Goal: Transaction & Acquisition: Purchase product/service

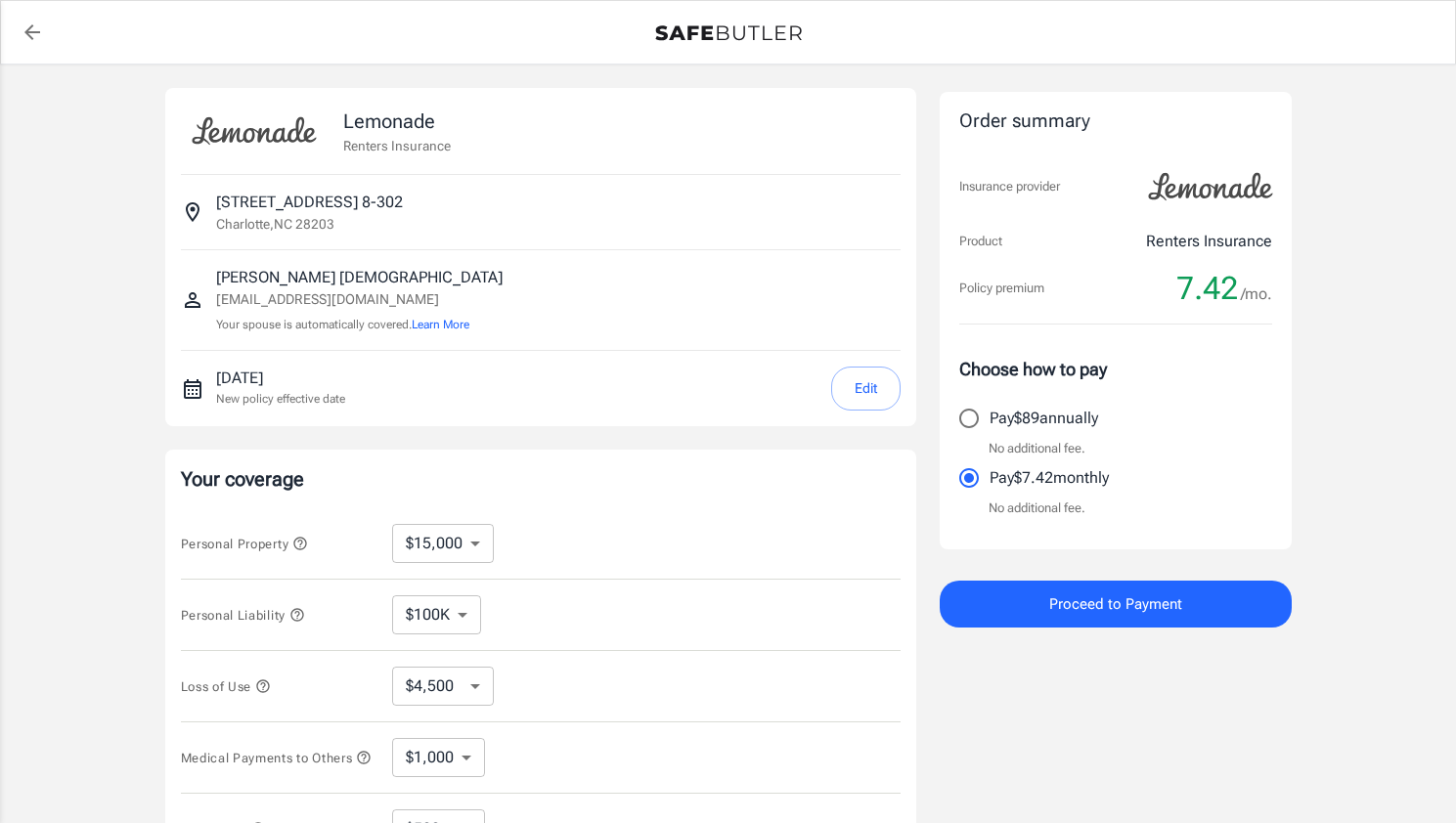
select select "15000"
select select "500"
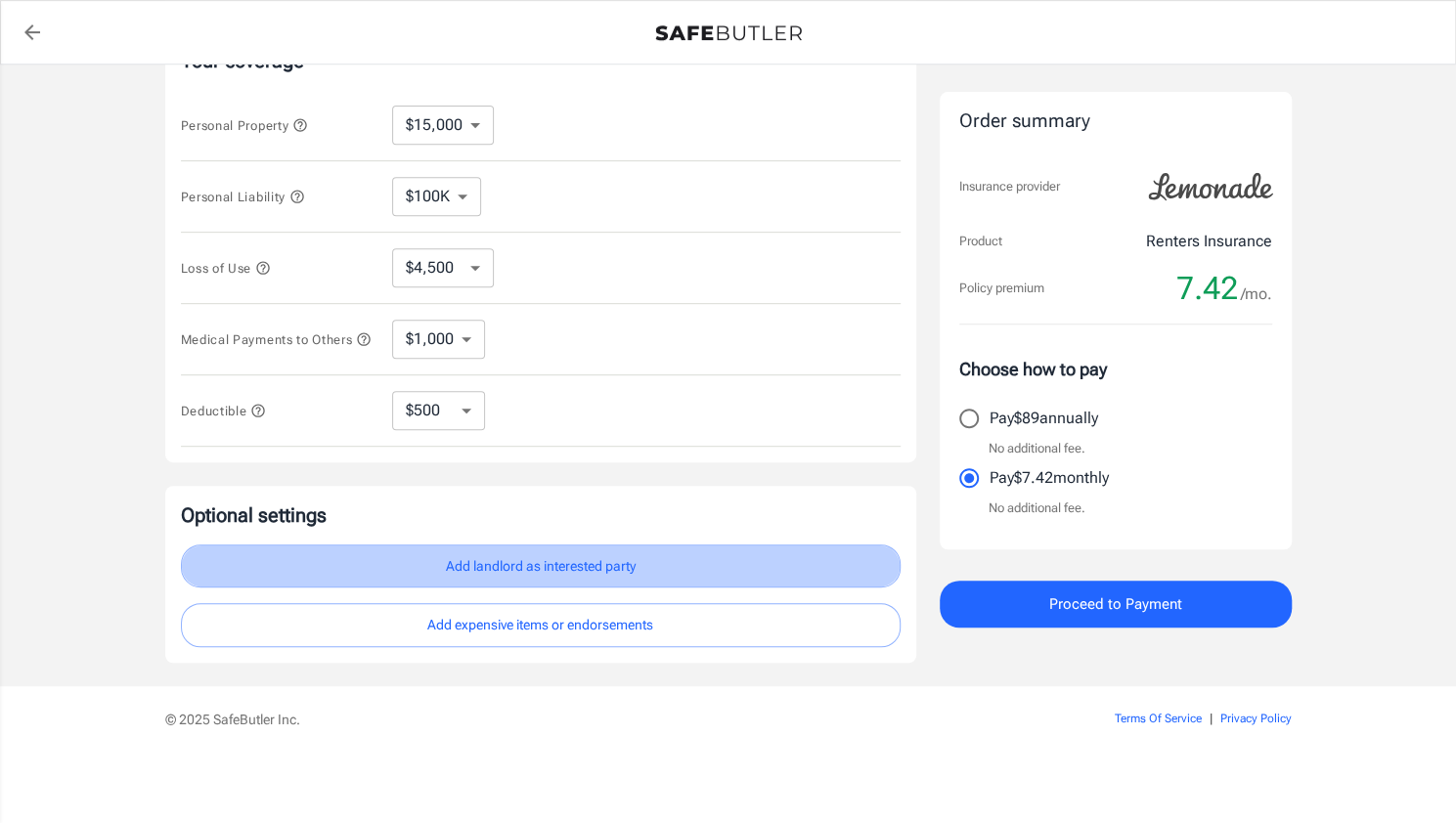
click at [596, 563] on button "Add landlord as interested party" at bounding box center [540, 566] width 719 height 44
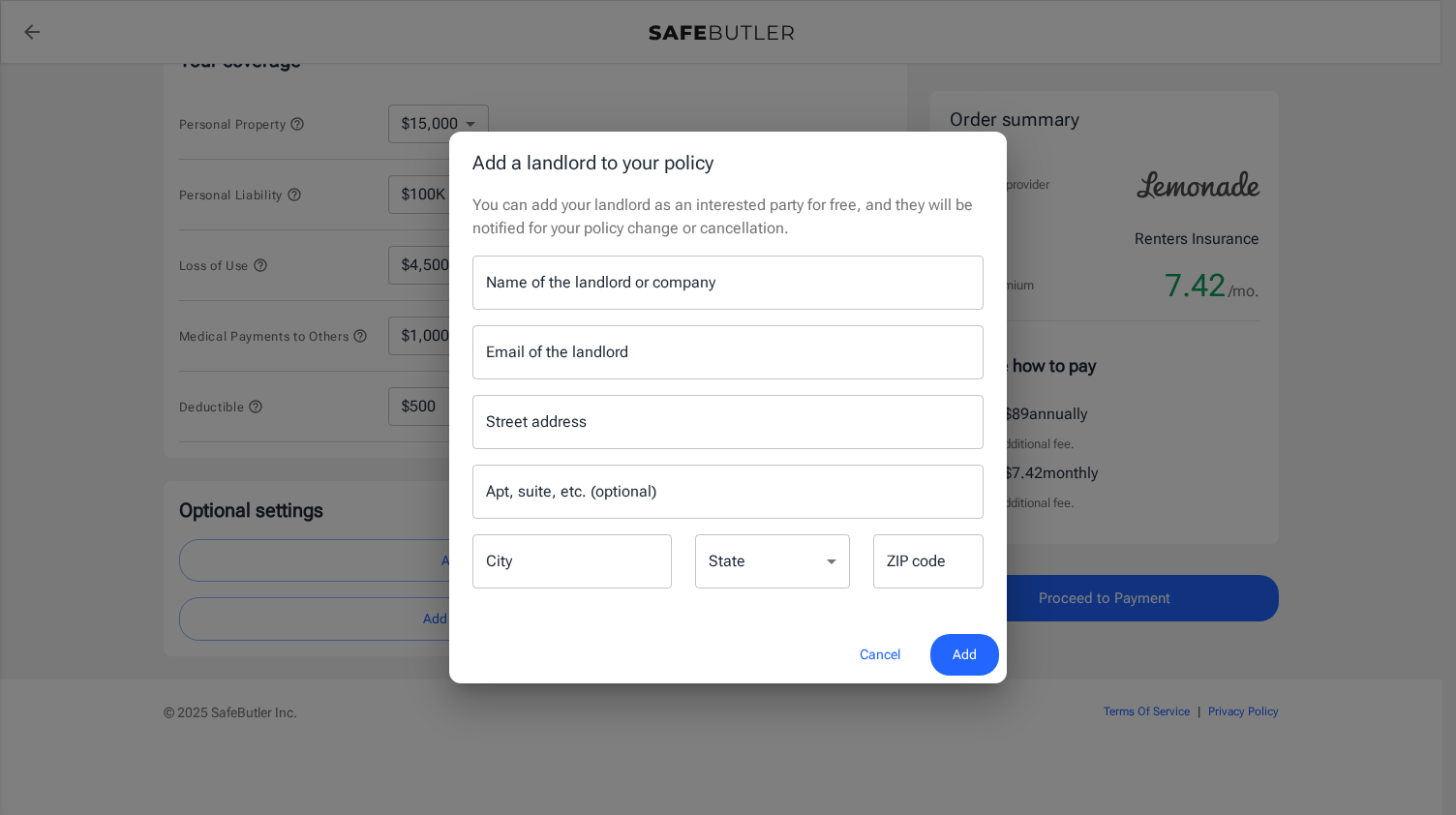
click at [629, 287] on input "Name of the landlord or company" at bounding box center [728, 282] width 511 height 55
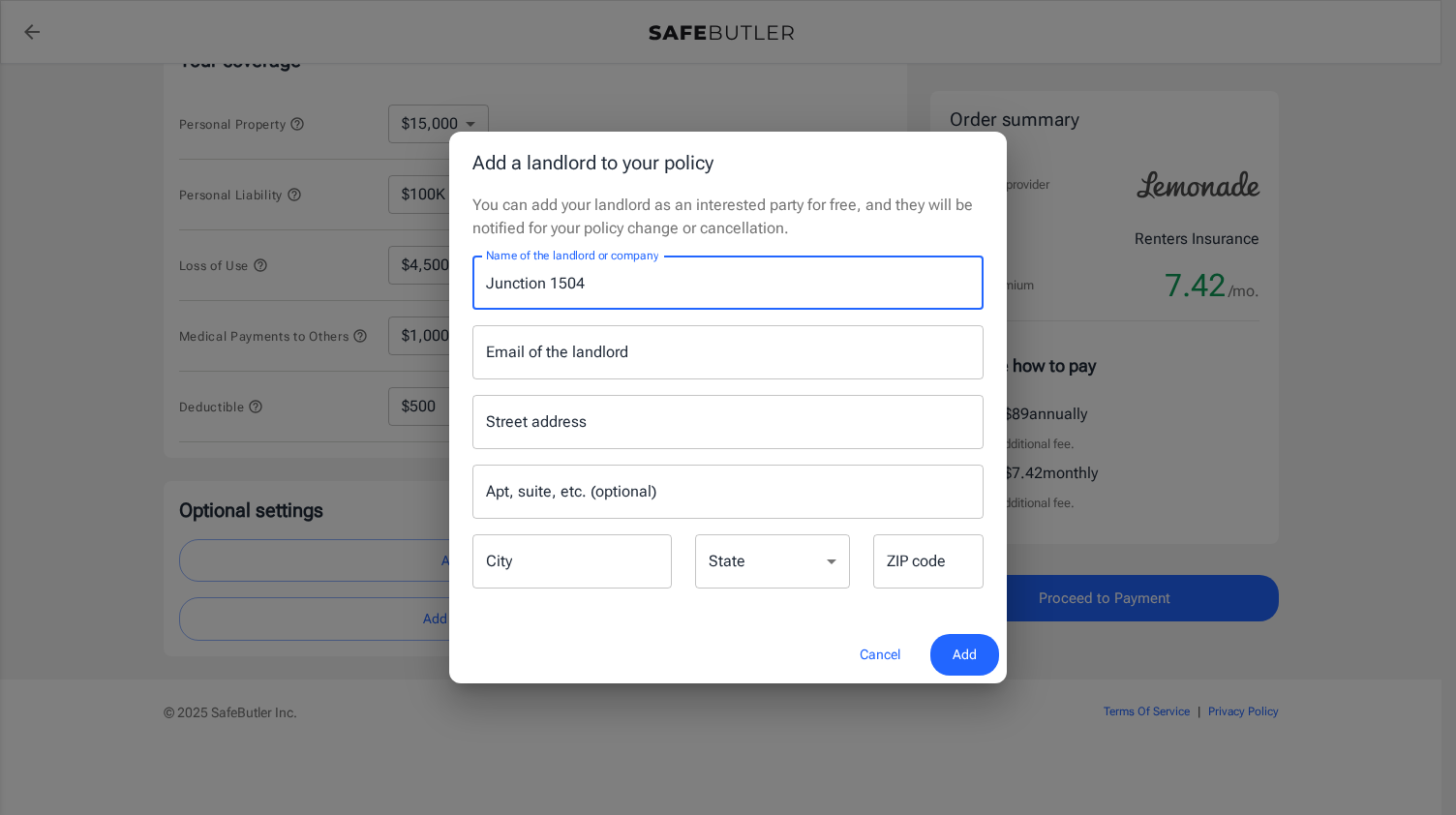
type input "Junction 1504"
click at [605, 360] on input "Email of the landlord" at bounding box center [728, 352] width 511 height 55
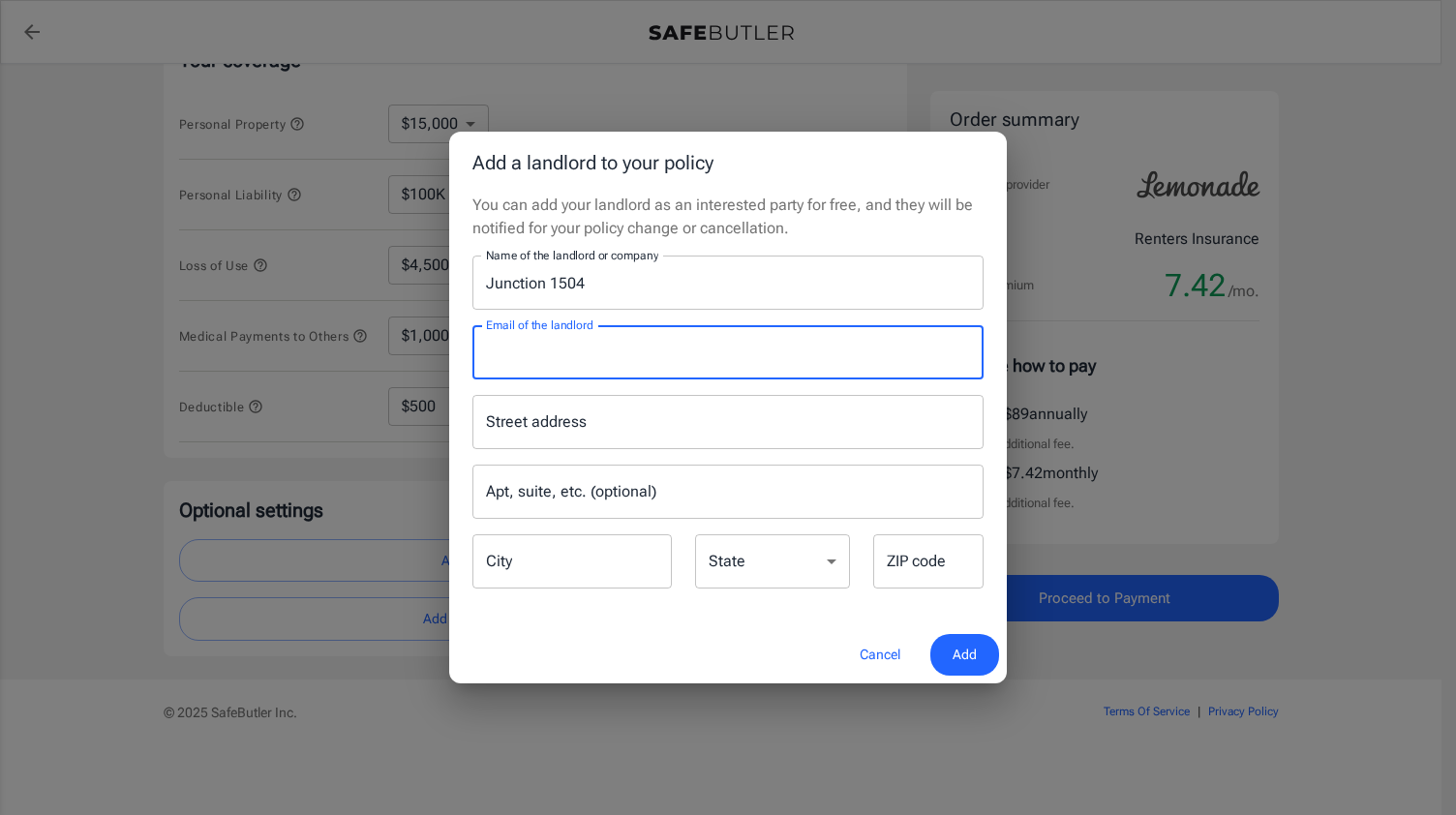
click at [562, 409] on input "Street address" at bounding box center [728, 422] width 494 height 37
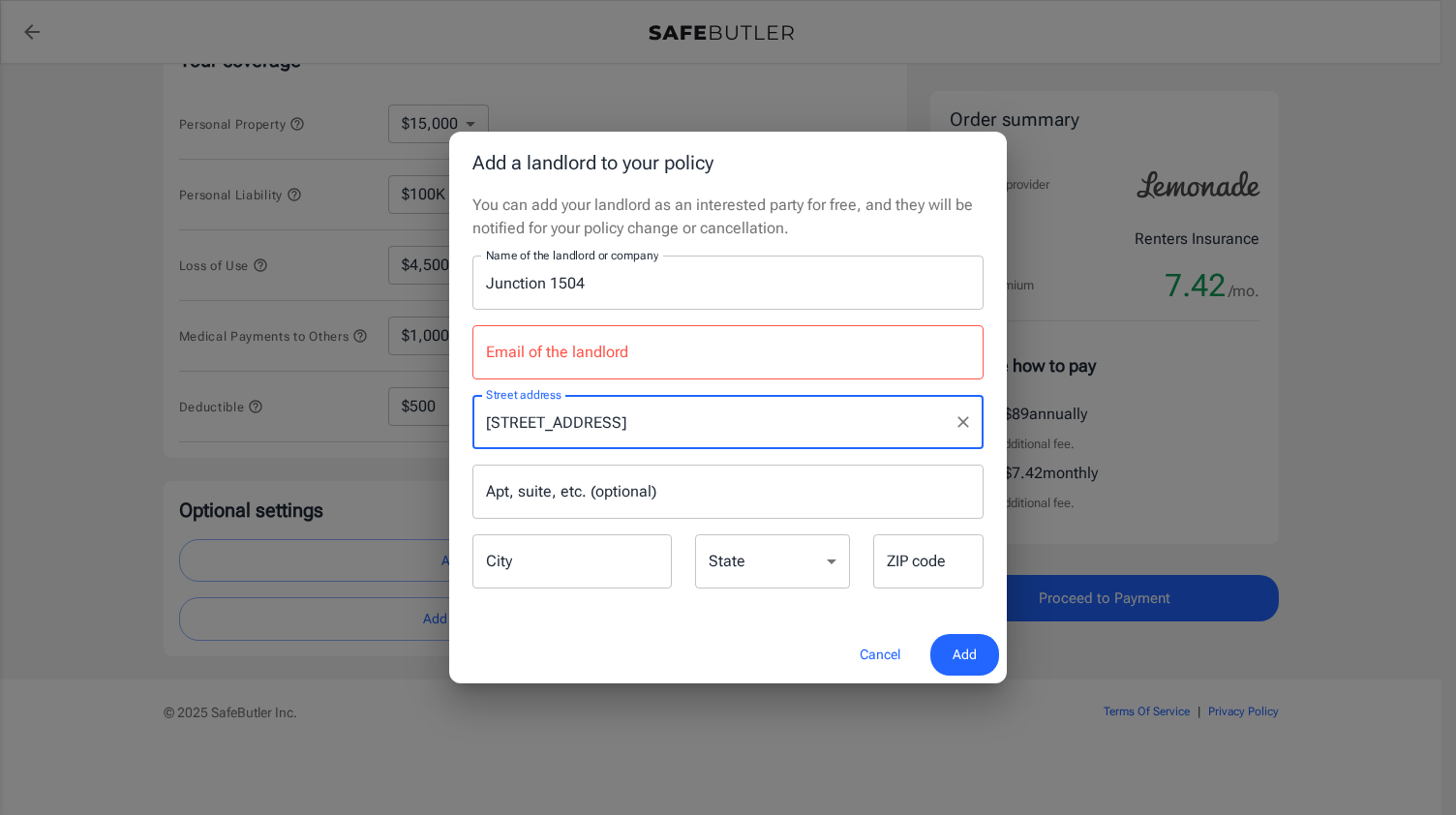
type input "[STREET_ADDRESS]"
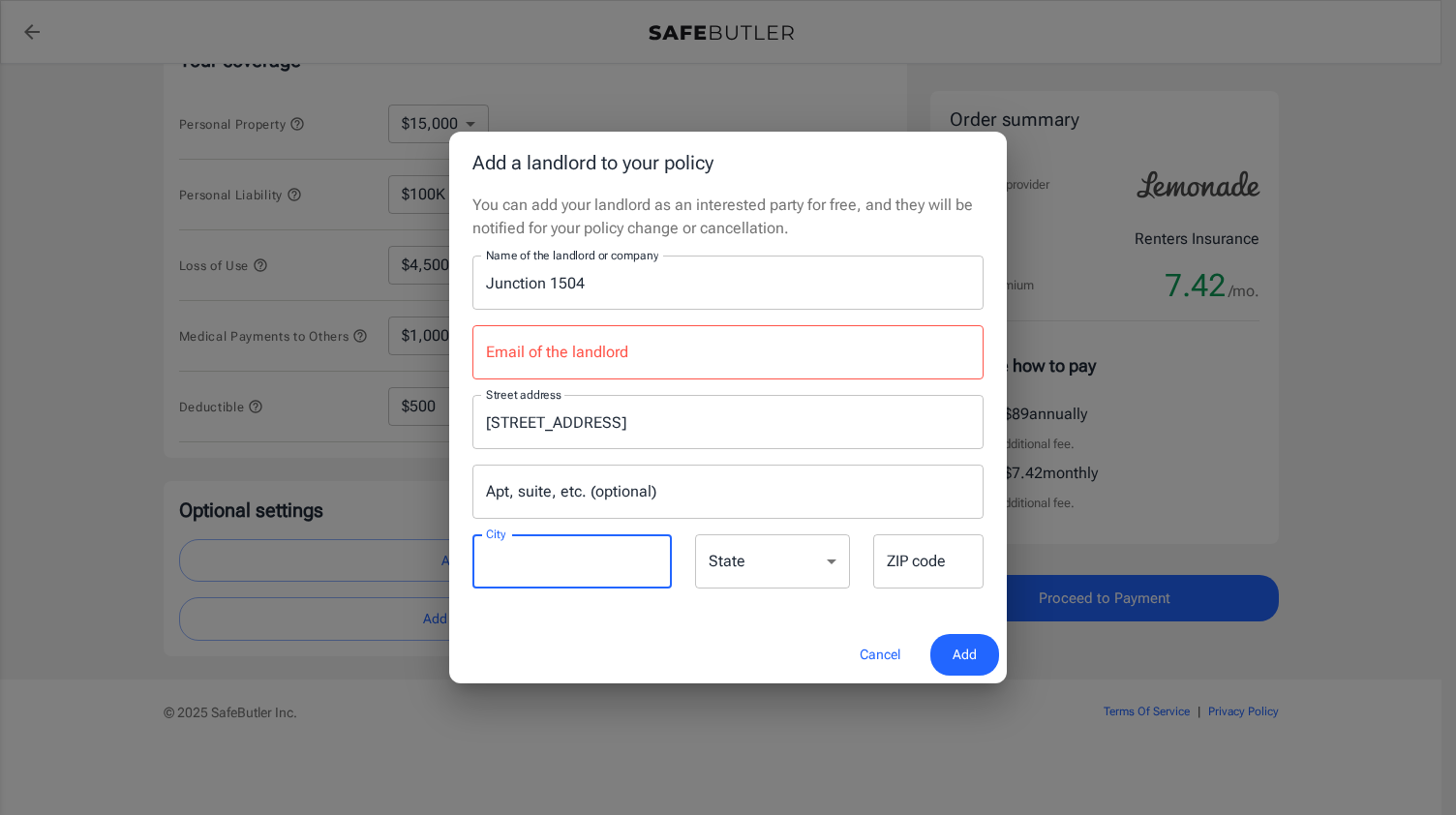
click at [569, 560] on input "City" at bounding box center [572, 562] width 200 height 55
type input "Carrollton"
click at [729, 566] on select "[US_STATE] [US_STATE] [US_STATE] [US_STATE] [US_STATE] [US_STATE] [US_STATE] [U…" at bounding box center [772, 562] width 155 height 55
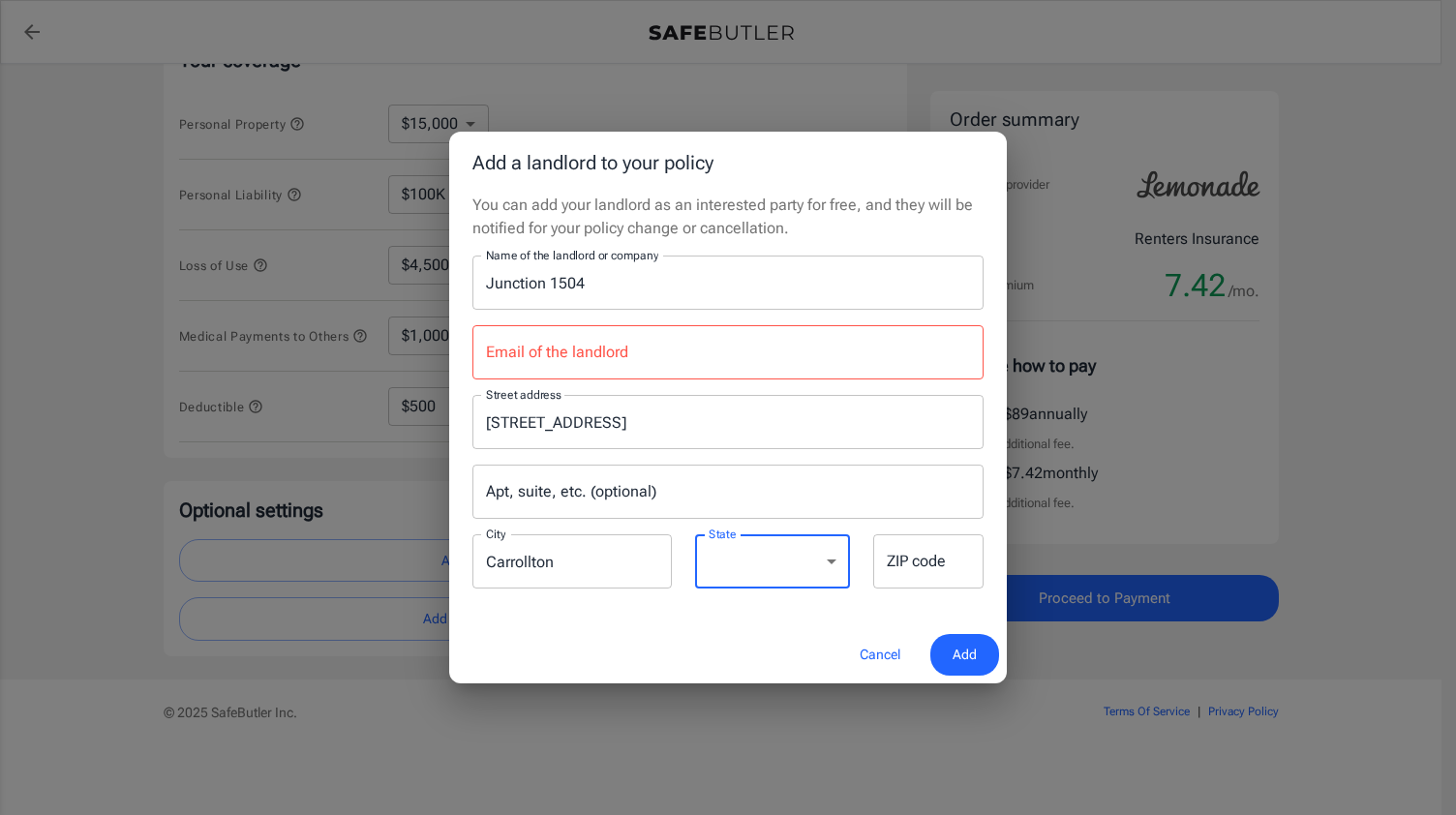
select select "[GEOGRAPHIC_DATA]"
click at [695, 535] on select "[US_STATE] [US_STATE] [US_STATE] [US_STATE] [US_STATE] [US_STATE] [US_STATE] [U…" at bounding box center [772, 562] width 155 height 55
click at [906, 574] on input "ZIP code" at bounding box center [927, 562] width 110 height 55
type input "75011-5009"
click at [958, 655] on span "Add" at bounding box center [964, 654] width 24 height 24
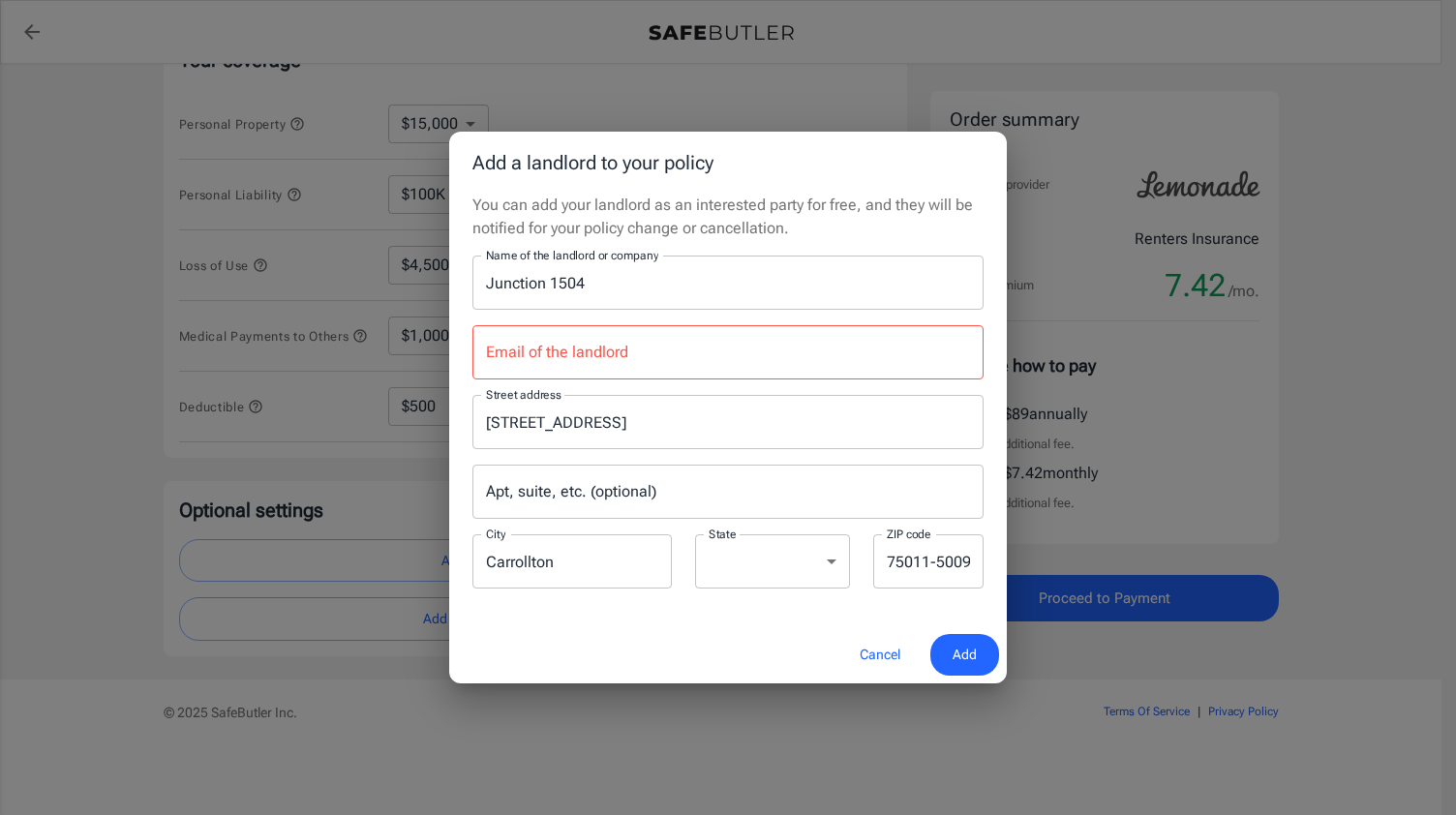
click at [735, 342] on input "Email of the landlord" at bounding box center [728, 352] width 511 height 55
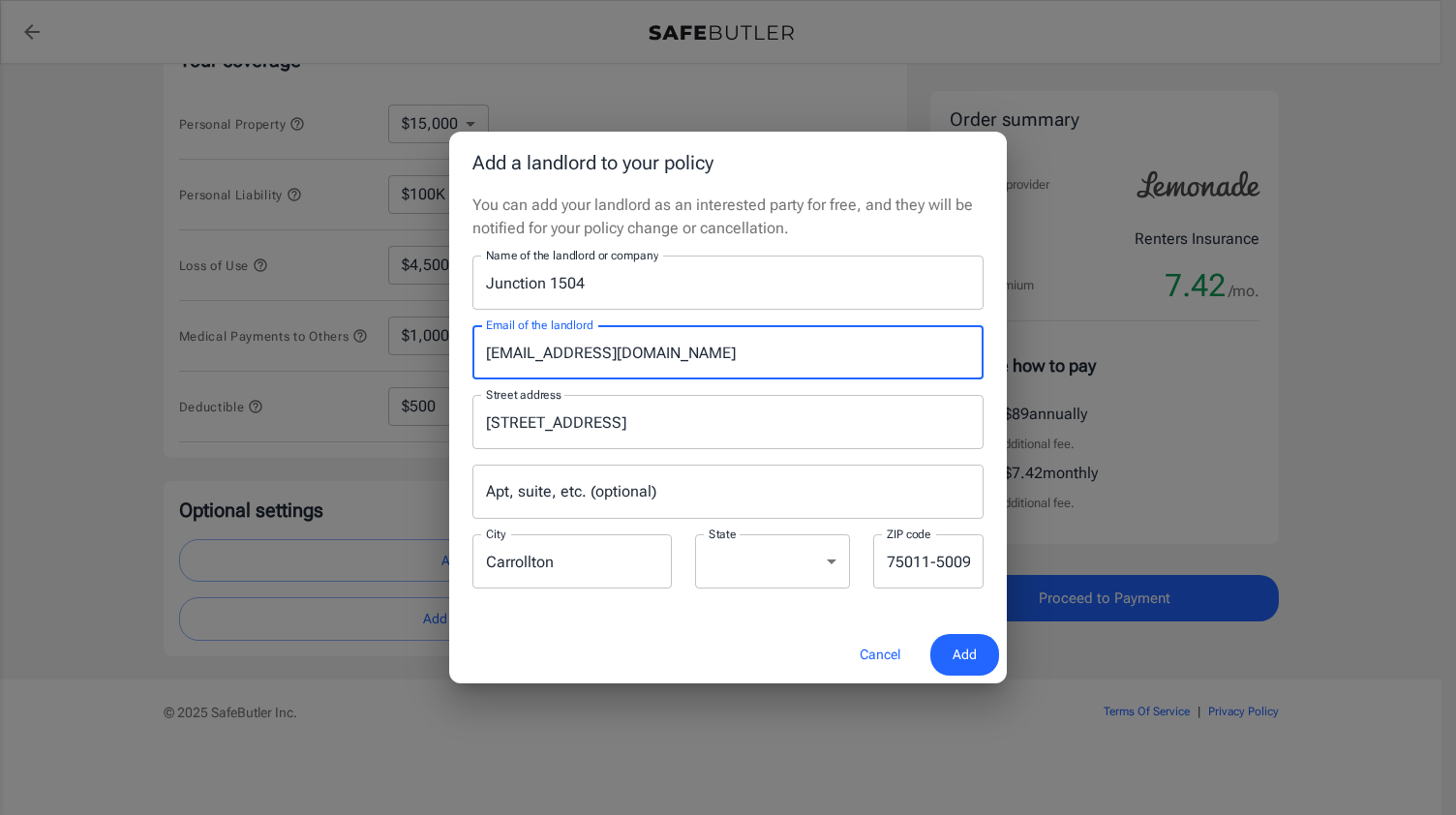
type input "[EMAIL_ADDRESS][DOMAIN_NAME]"
click at [959, 659] on span "Add" at bounding box center [964, 654] width 24 height 24
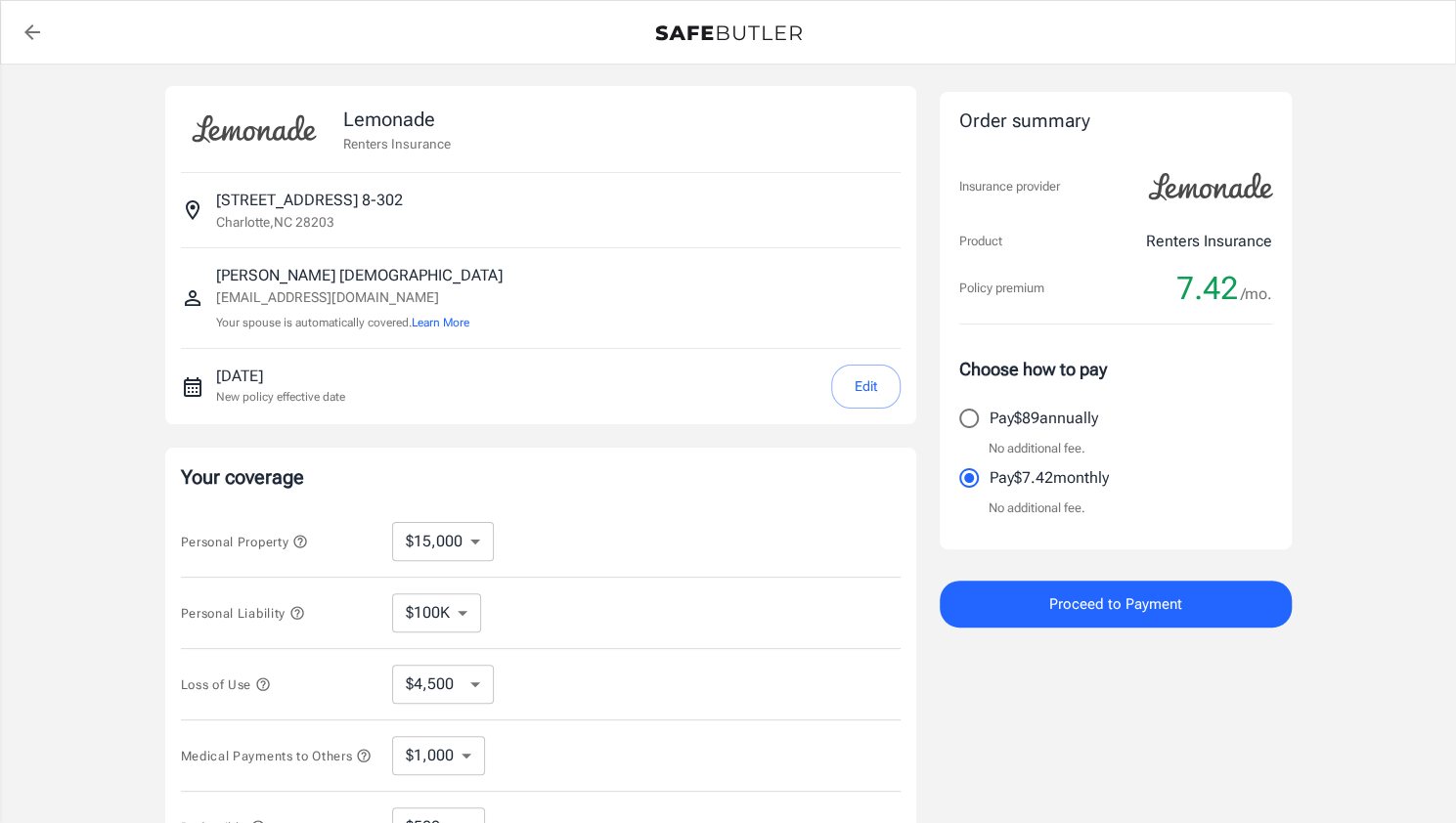
scroll to position [0, 0]
click at [861, 382] on button "Edit" at bounding box center [866, 388] width 70 height 44
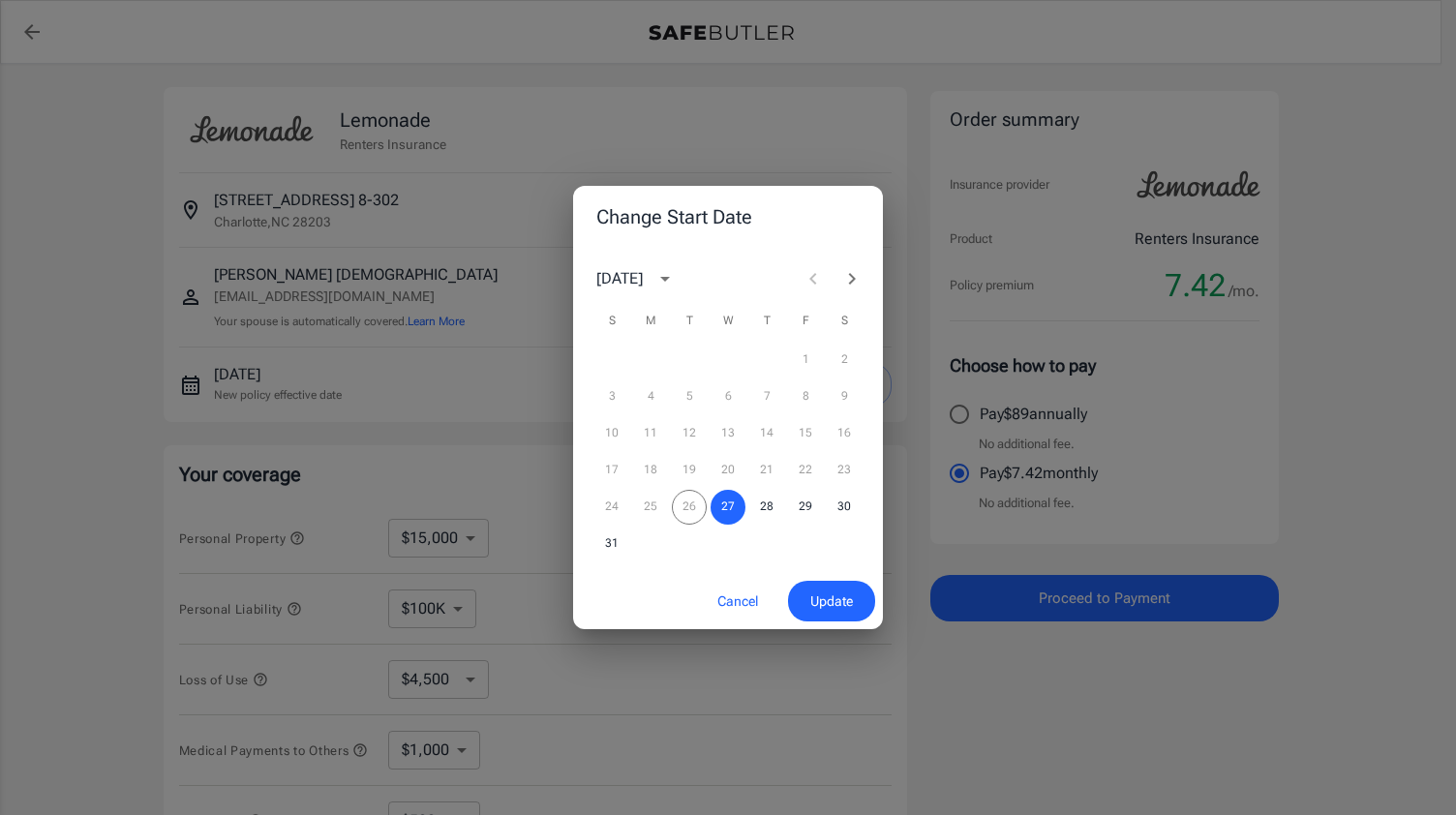
click at [859, 279] on icon "Next month" at bounding box center [852, 278] width 23 height 23
click at [773, 363] on button "4" at bounding box center [766, 360] width 35 height 35
click at [842, 607] on span "Update" at bounding box center [832, 601] width 43 height 24
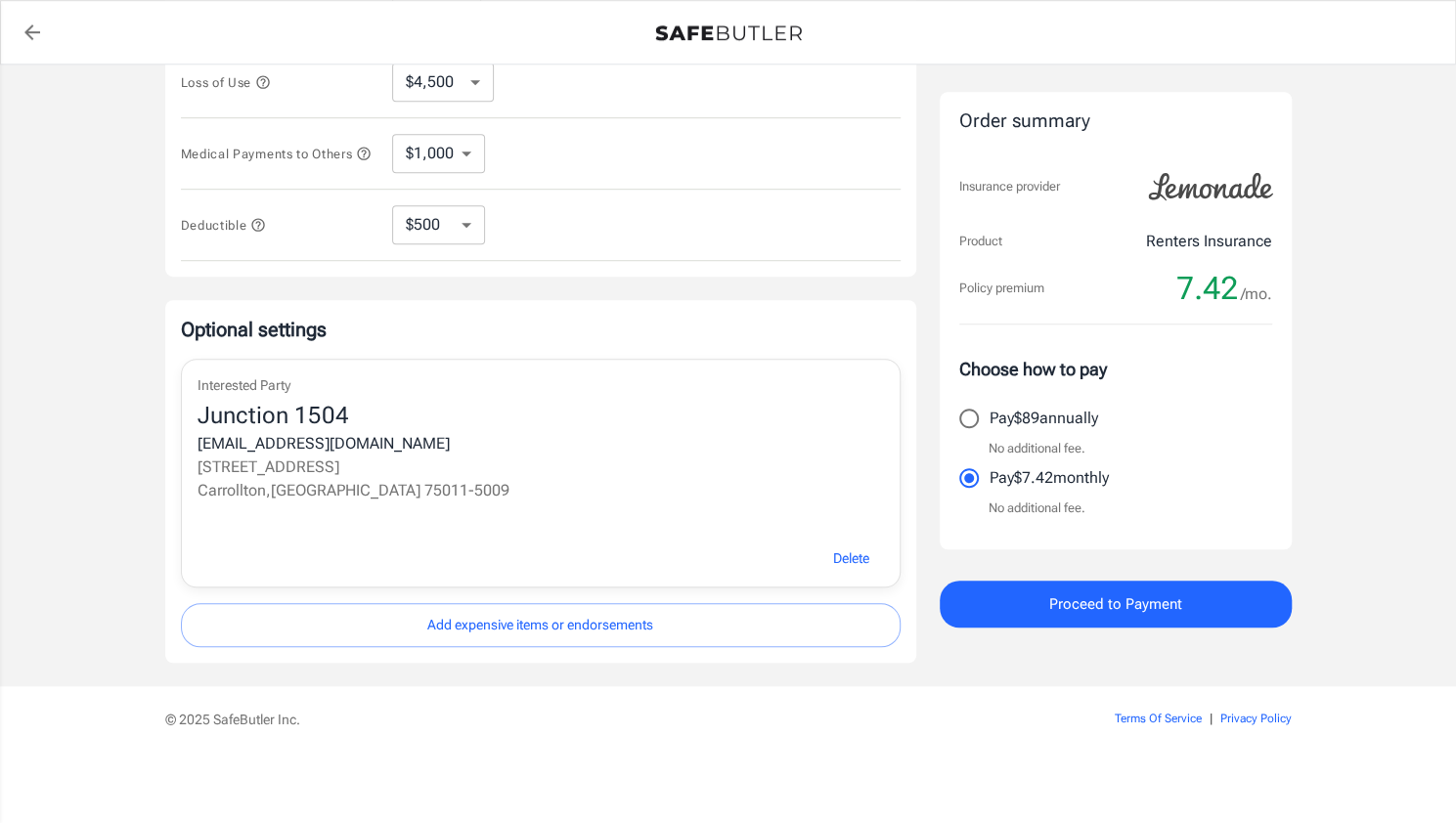
scroll to position [606, 0]
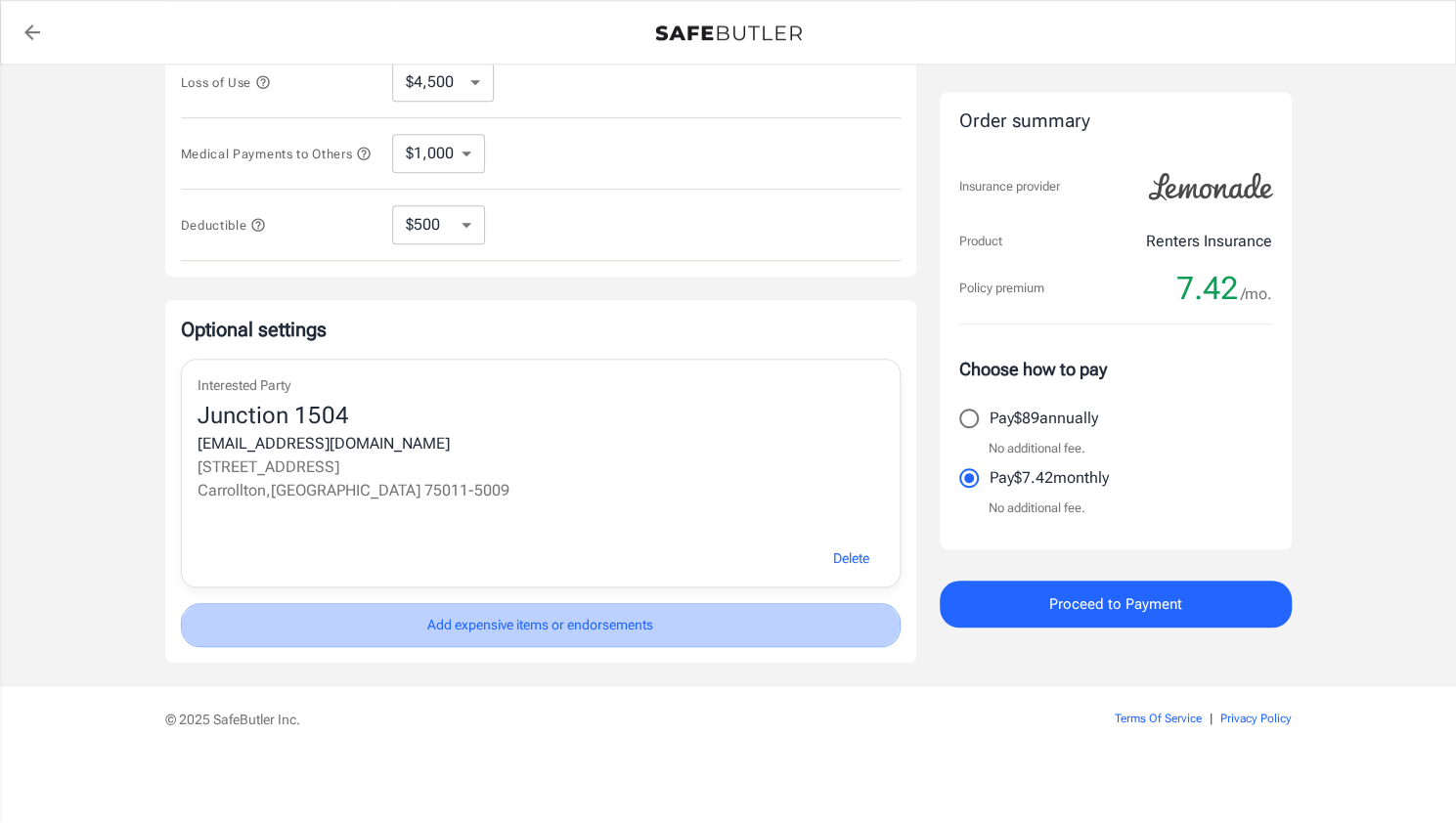
click at [620, 621] on button "Add expensive items or endorsements" at bounding box center [540, 624] width 719 height 44
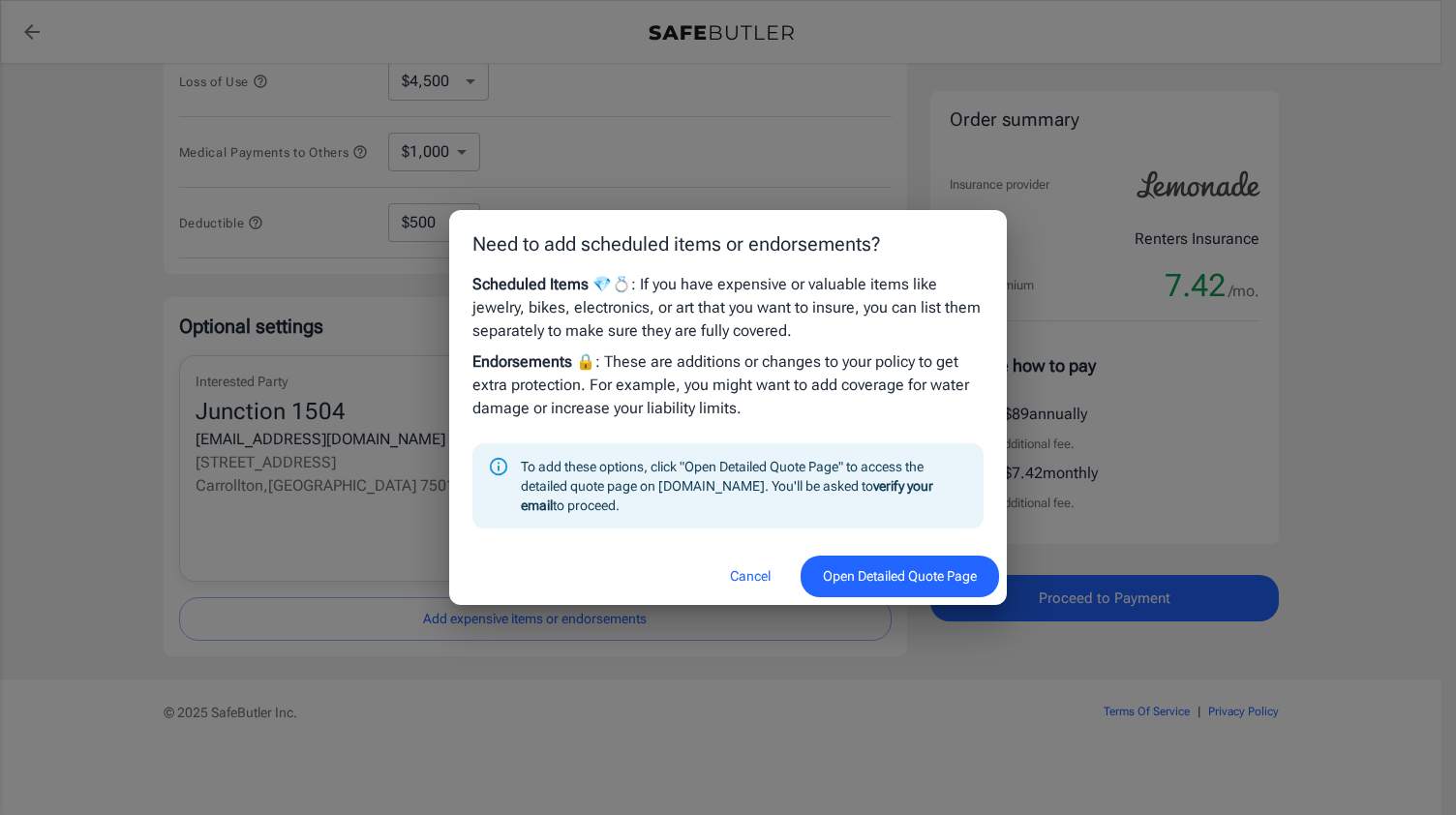
click at [875, 577] on button "Open Detailed Quote Page" at bounding box center [900, 575] width 199 height 42
click at [747, 587] on button "Cancel" at bounding box center [750, 575] width 85 height 42
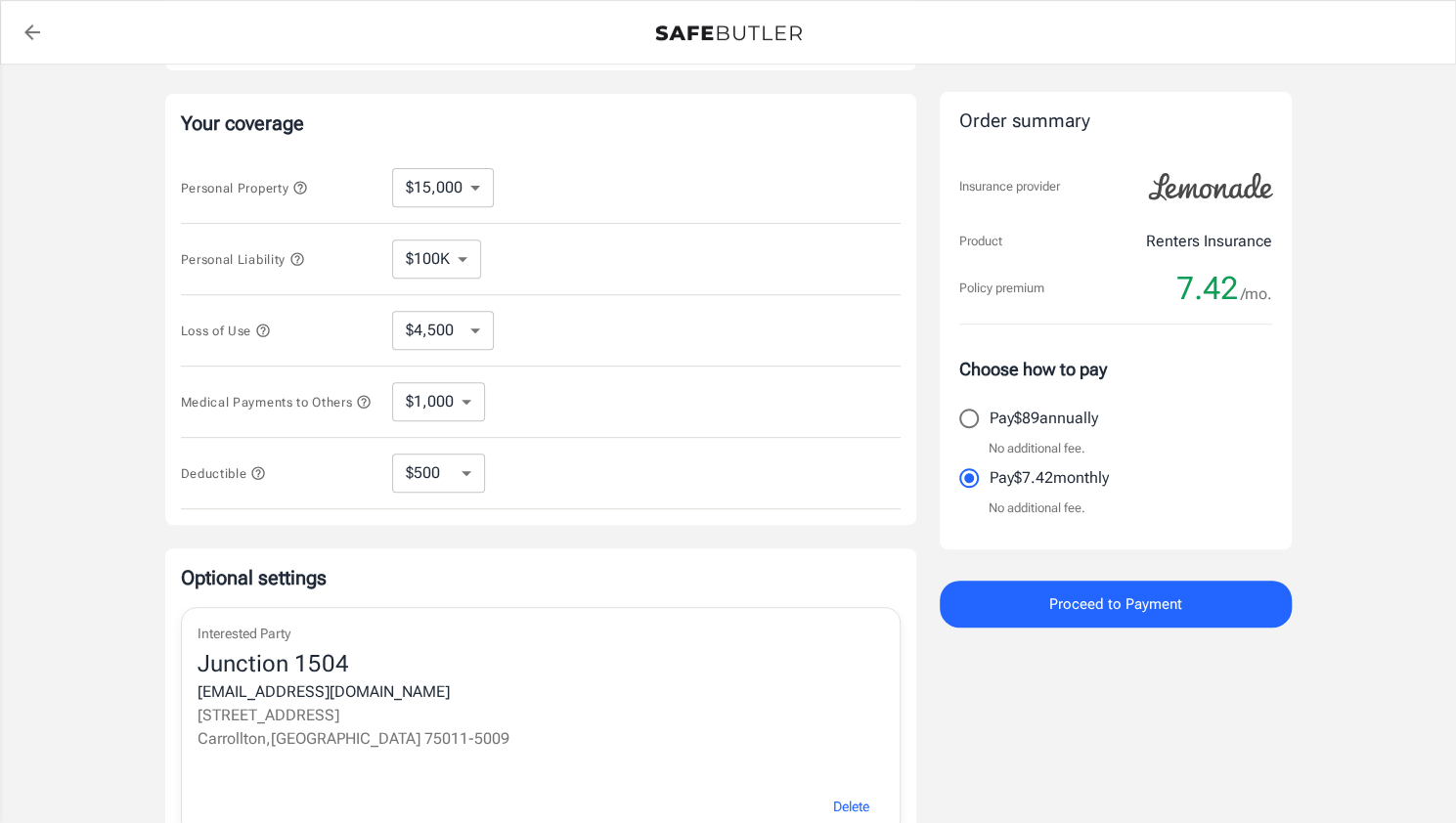
scroll to position [215, 0]
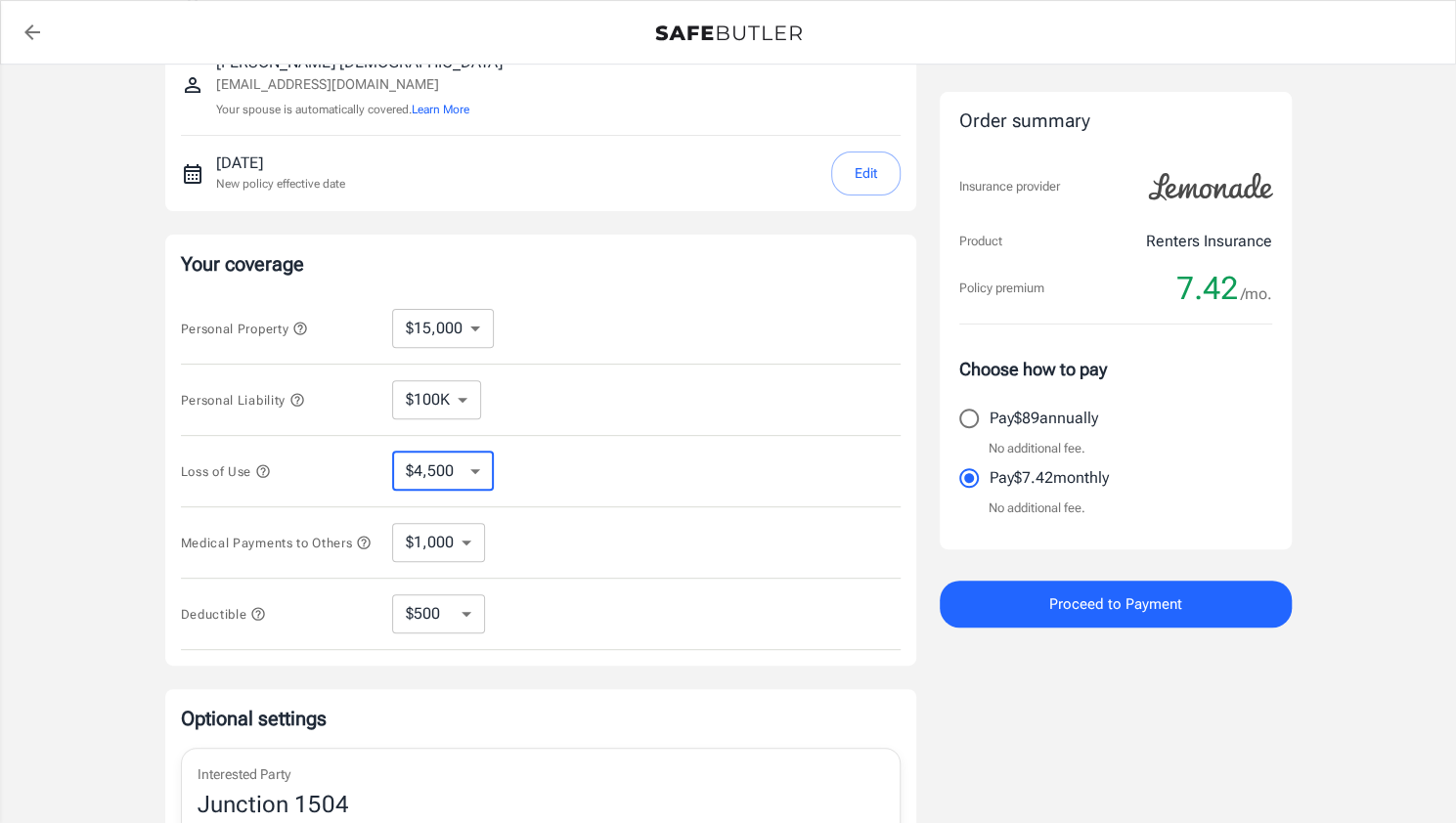
click at [461, 459] on select "$4,500 $7,500 $13,500 $22,500 $34,500 $55,500 $85,500 $130K $200K" at bounding box center [443, 471] width 101 height 39
select select "7500"
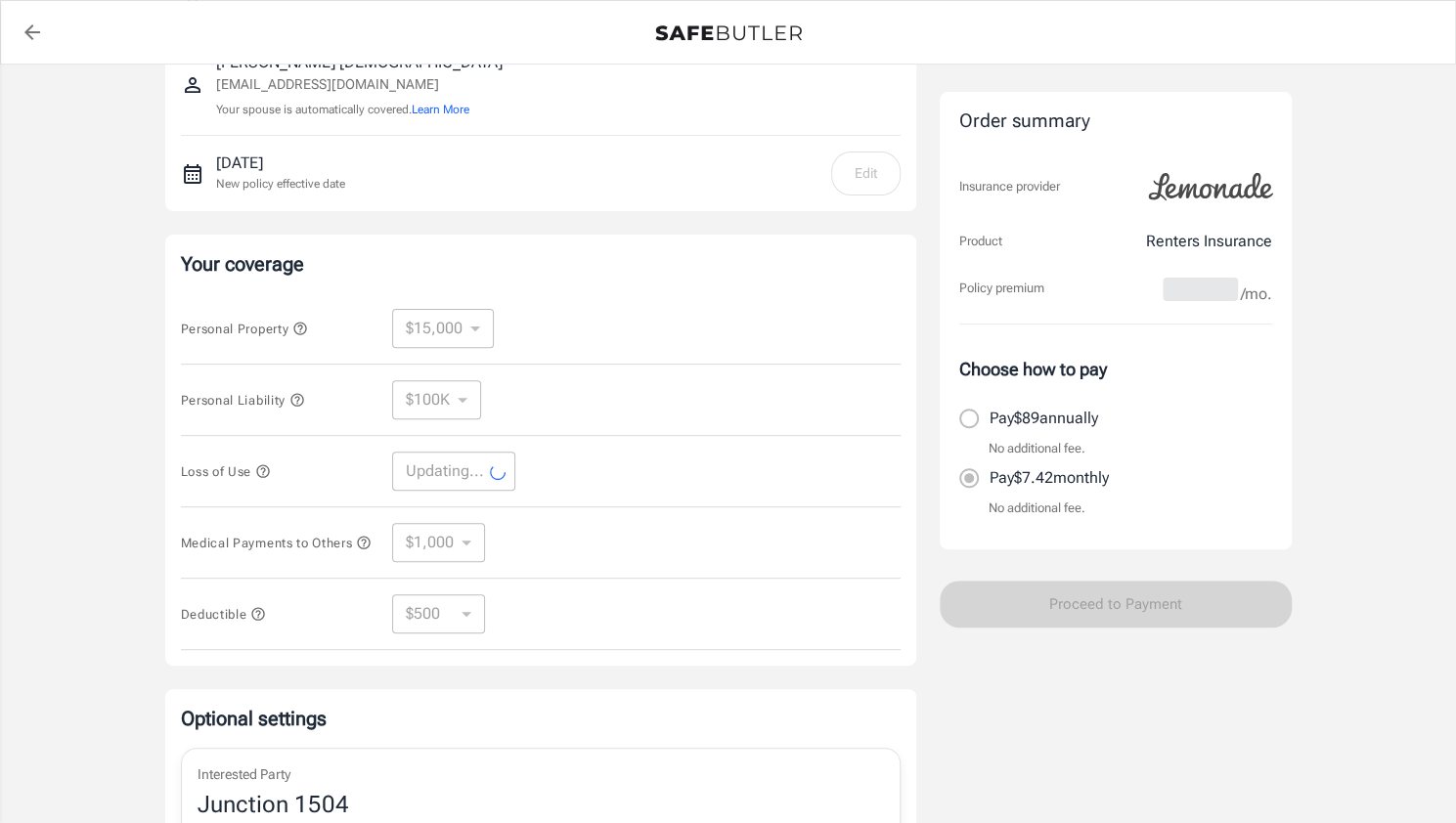
select select "7500"
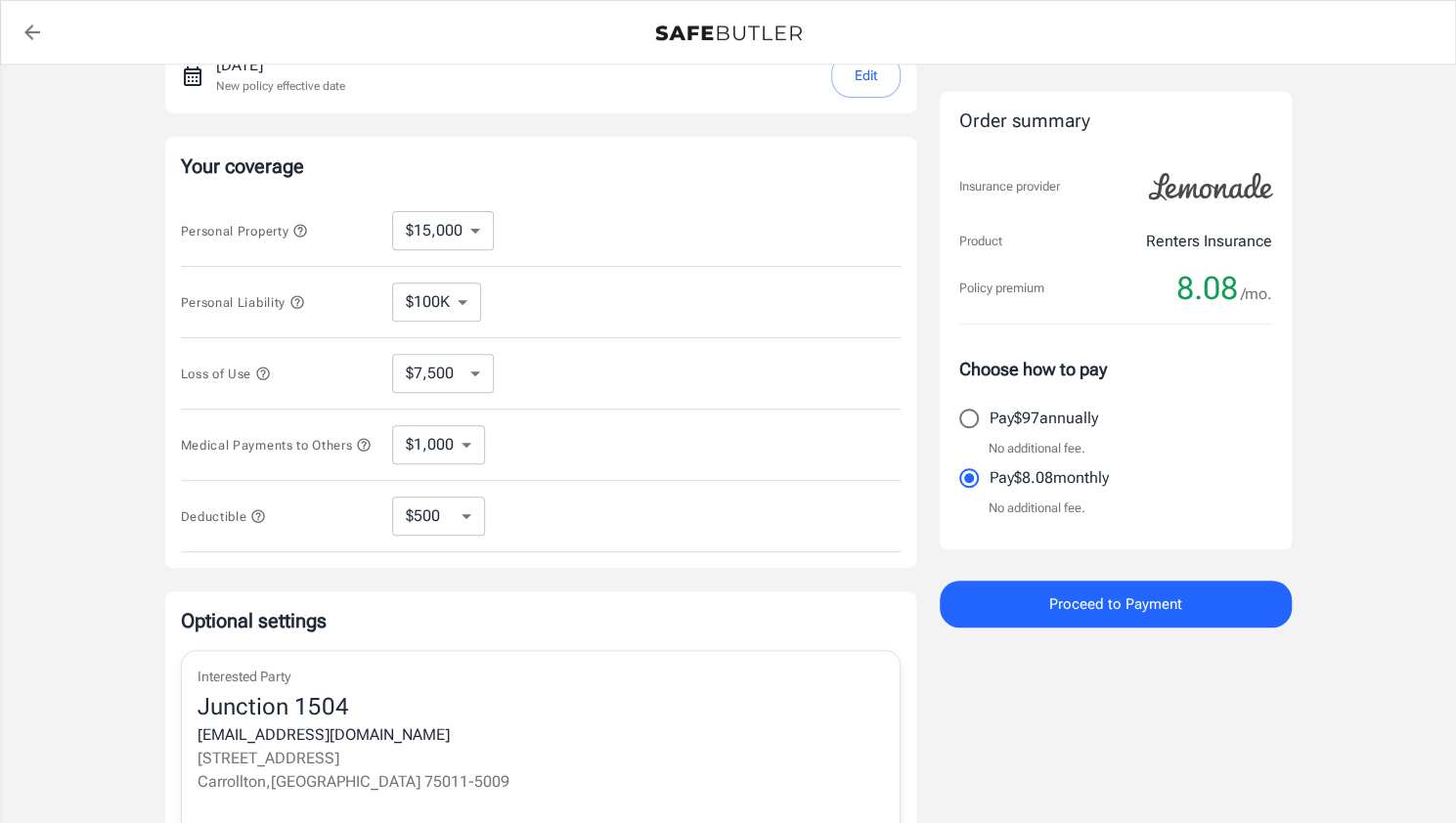
scroll to position [606, 0]
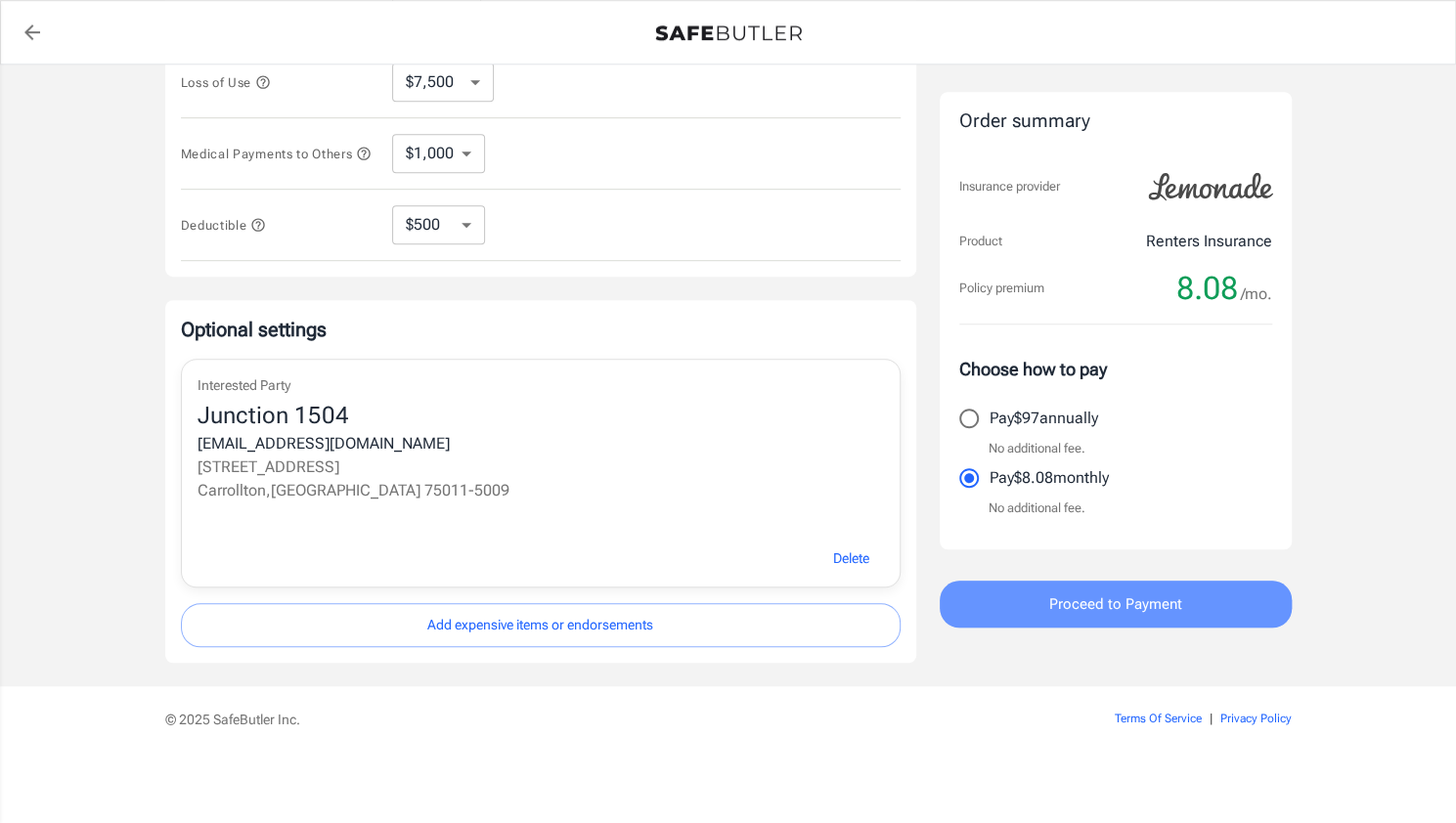
click at [1025, 608] on button "Proceed to Payment" at bounding box center [1116, 604] width 352 height 47
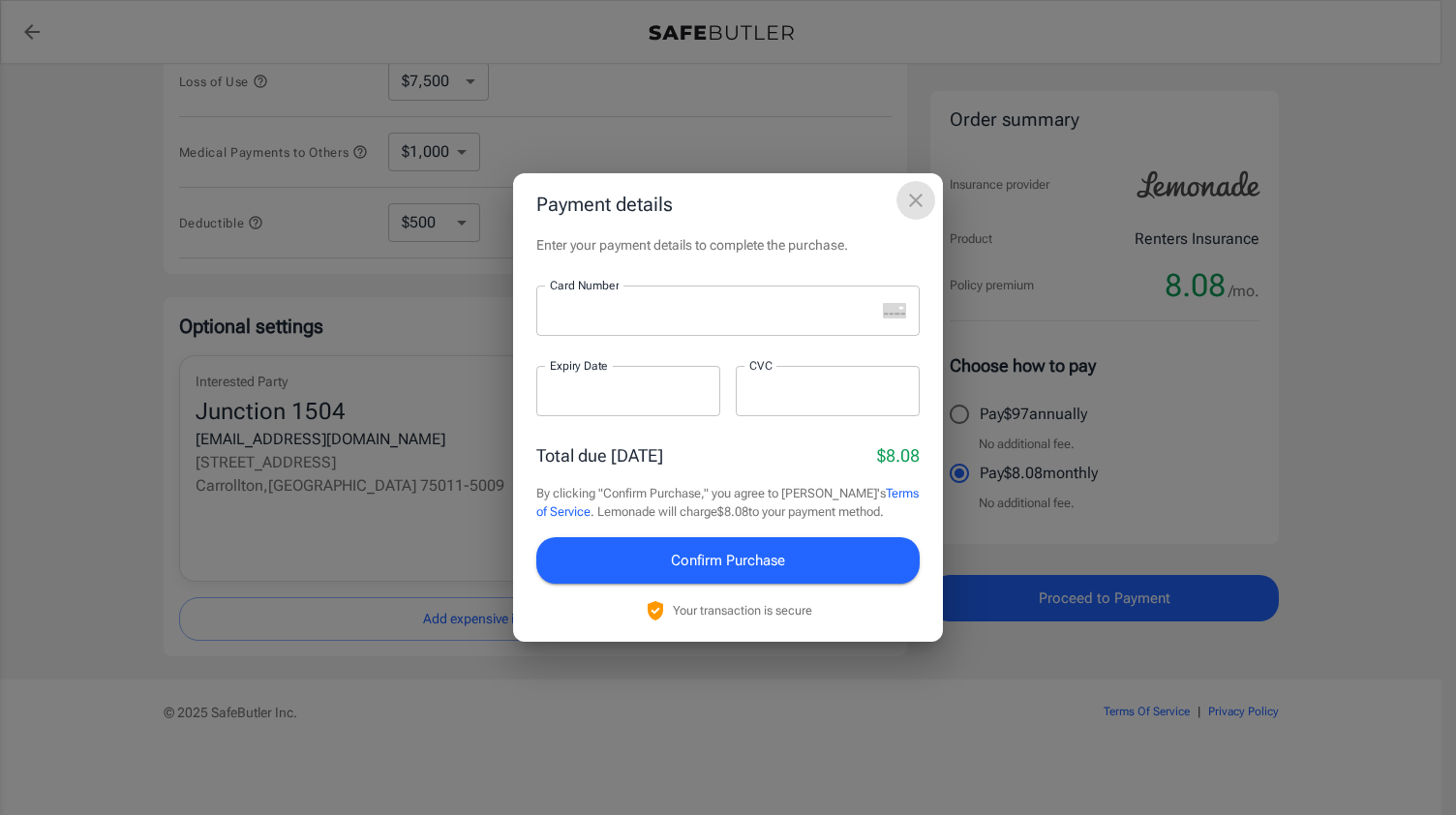
click at [916, 206] on icon "close" at bounding box center [915, 201] width 23 height 23
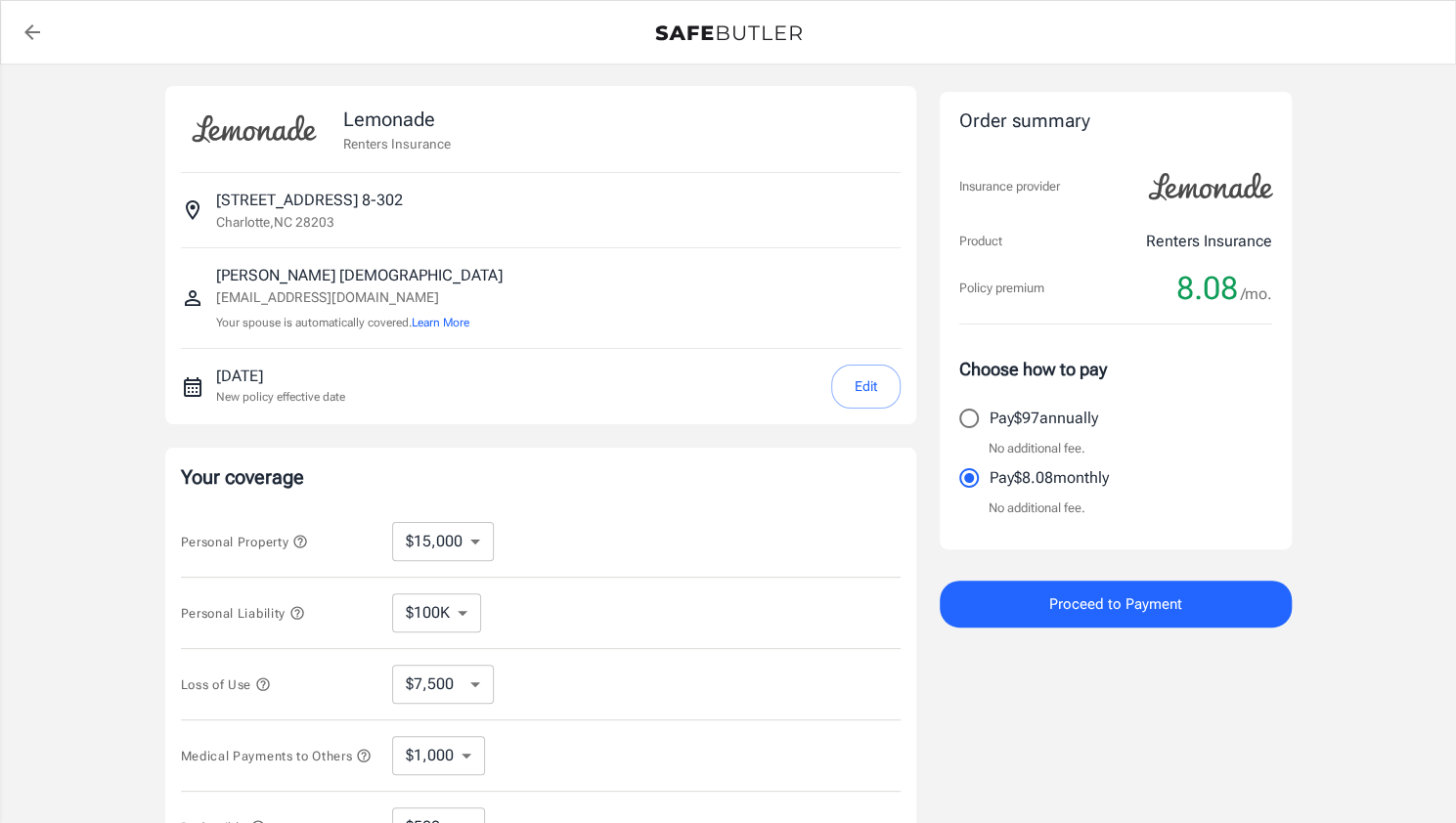
scroll to position [0, 0]
